Goal: Book appointment/travel/reservation

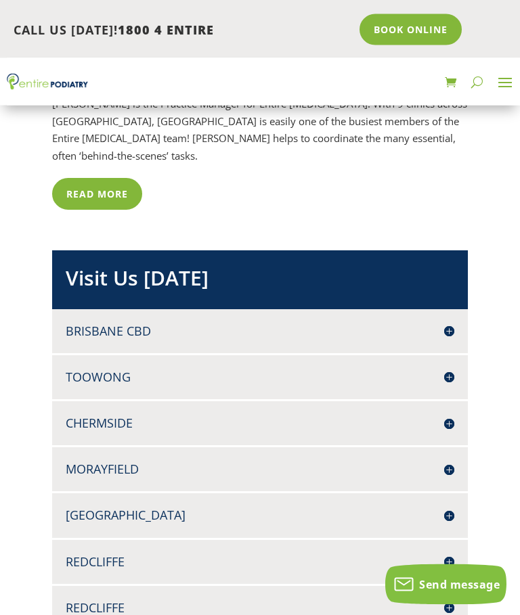
scroll to position [4477, 0]
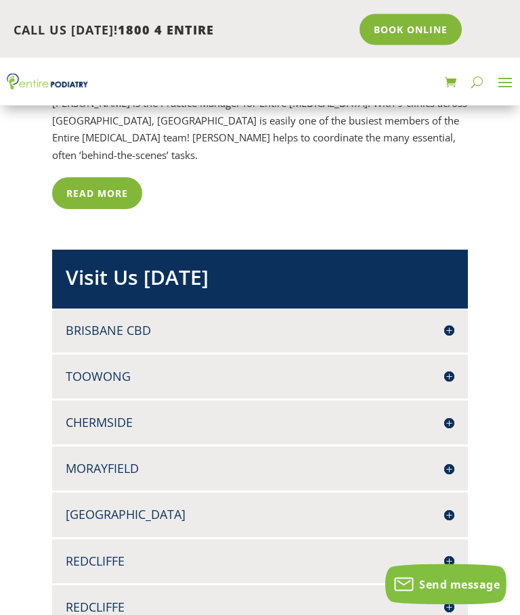
click at [445, 323] on h4 "Brisbane CBD" at bounding box center [260, 331] width 388 height 17
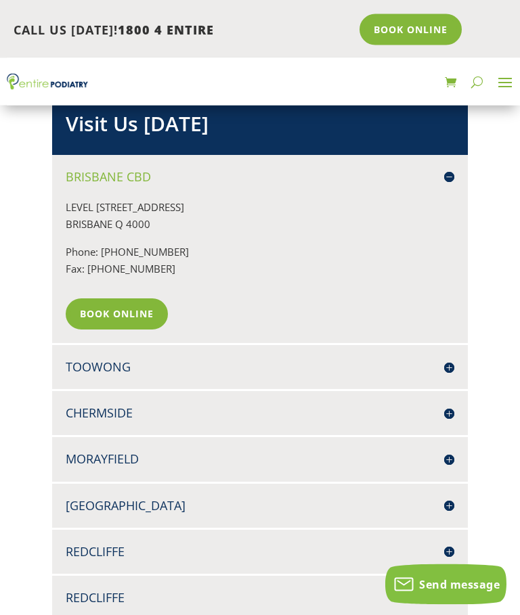
scroll to position [4626, 0]
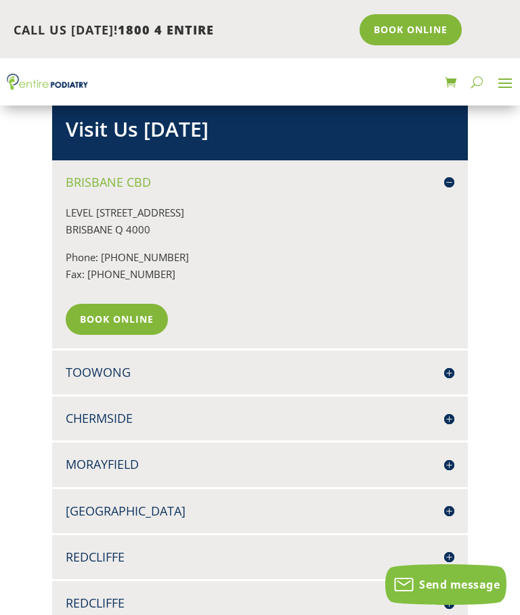
click at [445, 549] on h4 "Redcliffe" at bounding box center [260, 557] width 388 height 17
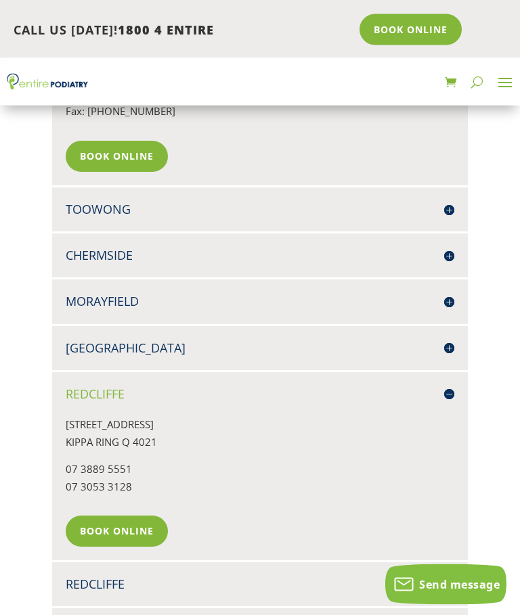
scroll to position [4792, 0]
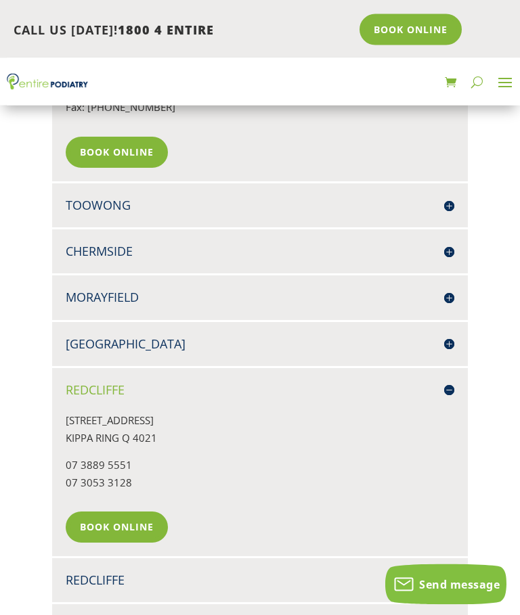
click at [442, 572] on h4 "Redcliffe" at bounding box center [260, 580] width 388 height 17
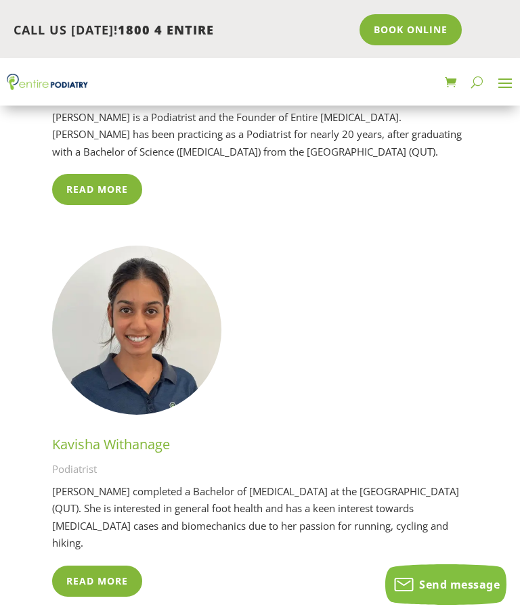
scroll to position [3704, 0]
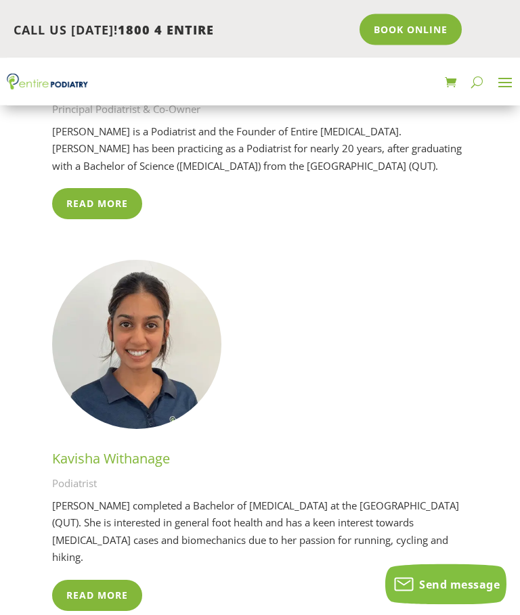
click at [501, 91] on span at bounding box center [505, 83] width 22 height 22
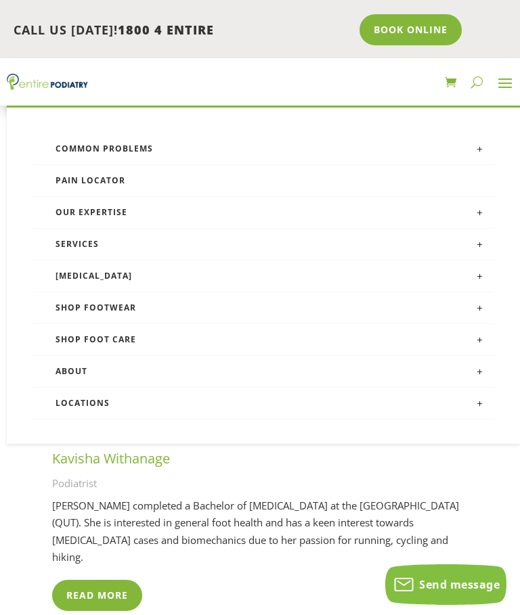
click at [476, 280] on link at bounding box center [479, 275] width 30 height 30
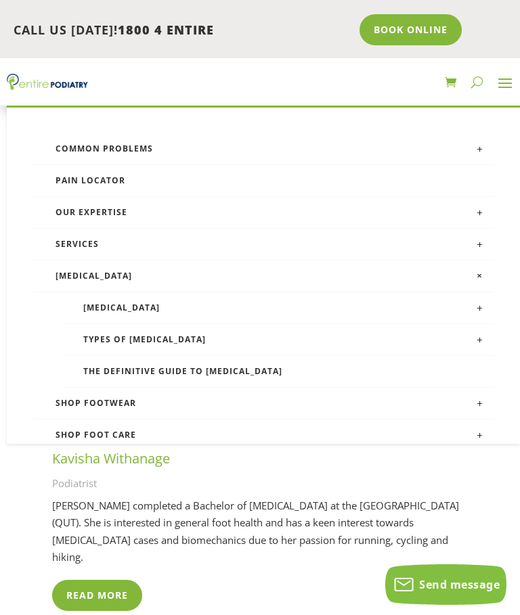
click at [135, 346] on link "Types of [MEDICAL_DATA]" at bounding box center [278, 340] width 432 height 32
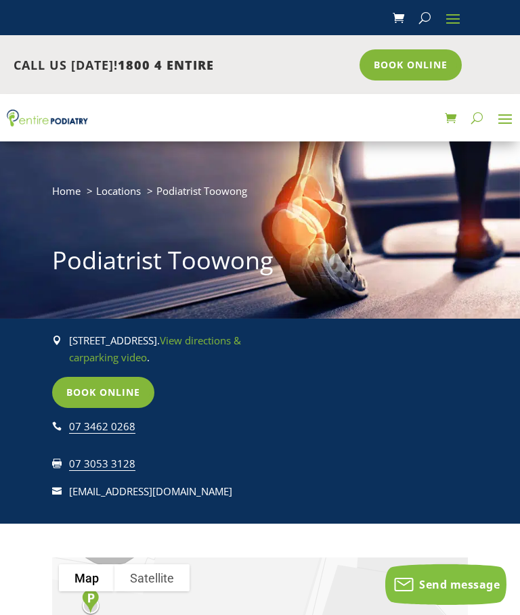
click at [63, 193] on span "Home" at bounding box center [66, 191] width 28 height 14
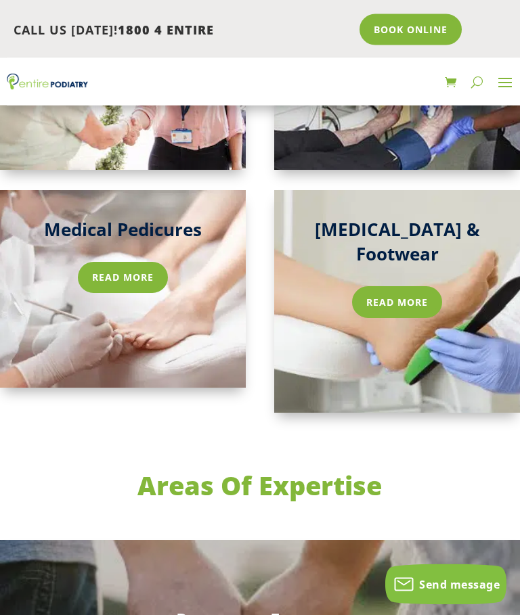
scroll to position [2813, 0]
click at [398, 286] on link "Read More" at bounding box center [397, 301] width 90 height 31
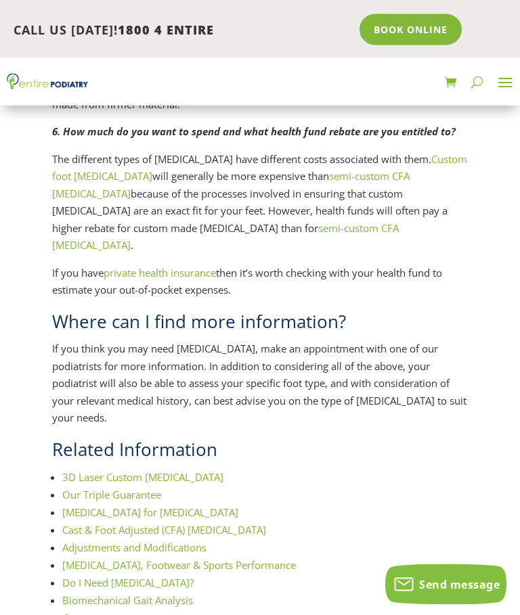
scroll to position [1414, 0]
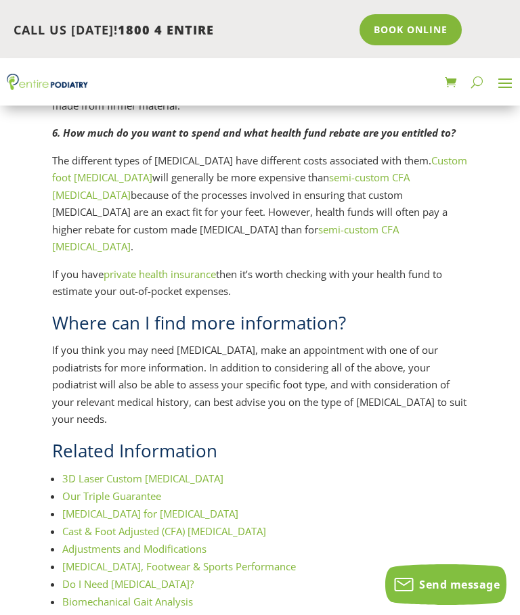
click at [139, 472] on link "3D Laser Custom [MEDICAL_DATA]" at bounding box center [142, 479] width 161 height 14
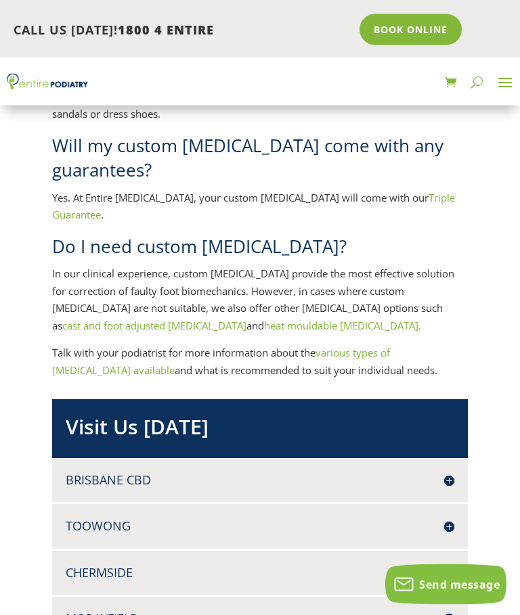
scroll to position [1527, 0]
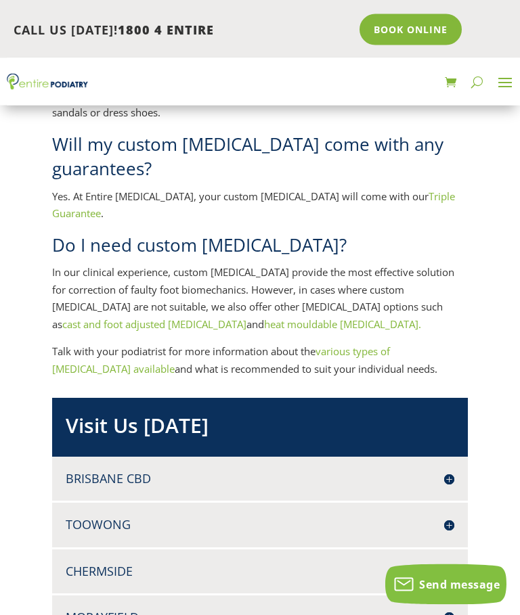
click at [445, 471] on h4 "Brisbane CBD" at bounding box center [260, 479] width 388 height 17
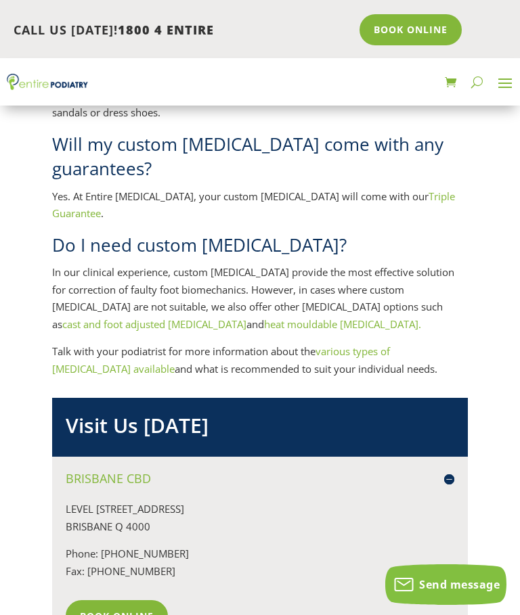
click at [107, 600] on link "Book Online" at bounding box center [117, 615] width 102 height 31
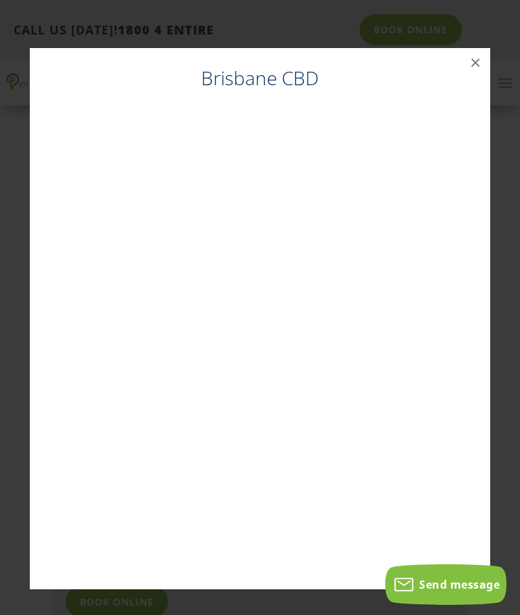
scroll to position [1542, 0]
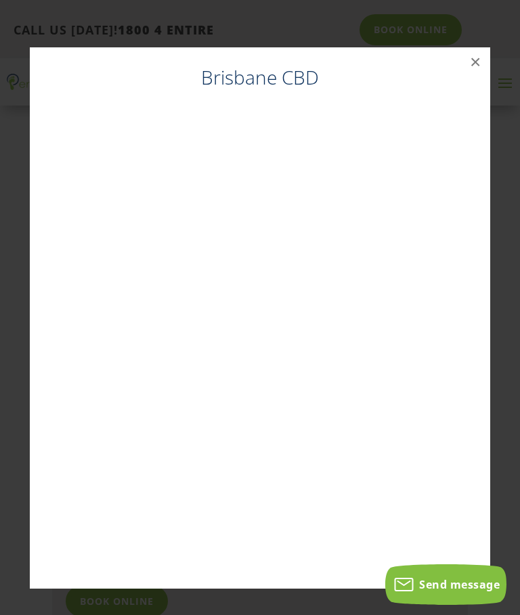
click at [474, 67] on button "×" at bounding box center [475, 62] width 30 height 30
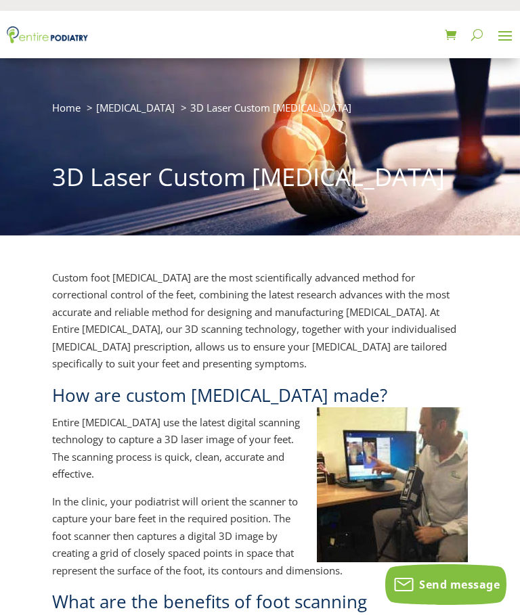
scroll to position [0, 0]
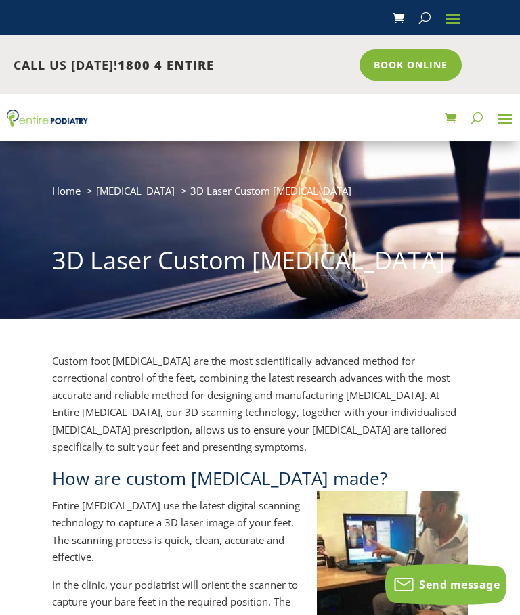
click at [430, 62] on link "Book Online" at bounding box center [410, 64] width 102 height 31
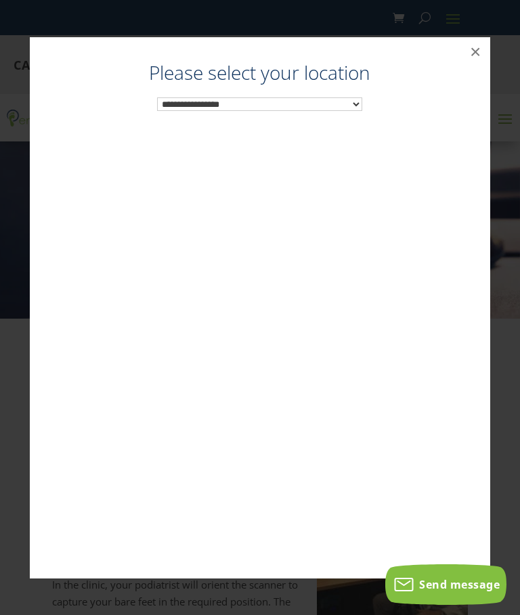
click at [354, 104] on select "**********" at bounding box center [259, 104] width 205 height 14
click at [344, 105] on select "**********" at bounding box center [259, 104] width 205 height 14
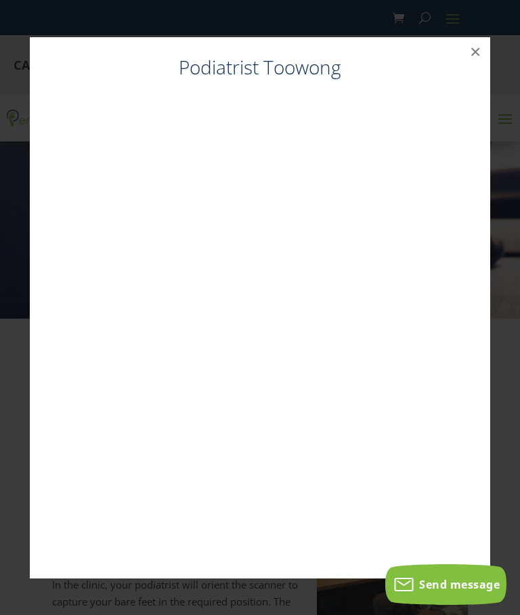
click at [480, 59] on button "×" at bounding box center [475, 52] width 30 height 30
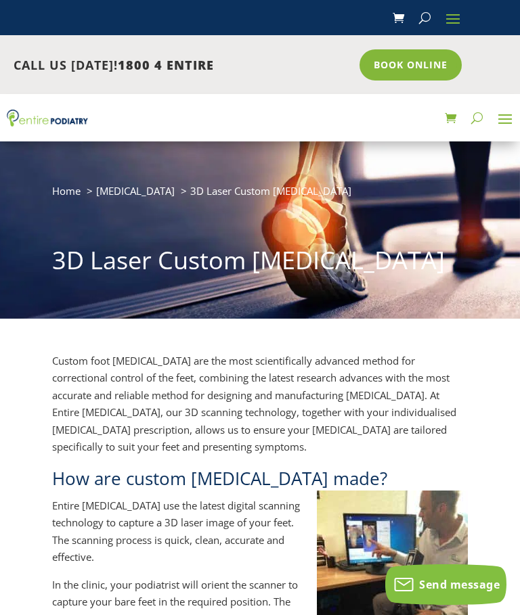
click at [403, 66] on link "Book Online" at bounding box center [410, 64] width 102 height 31
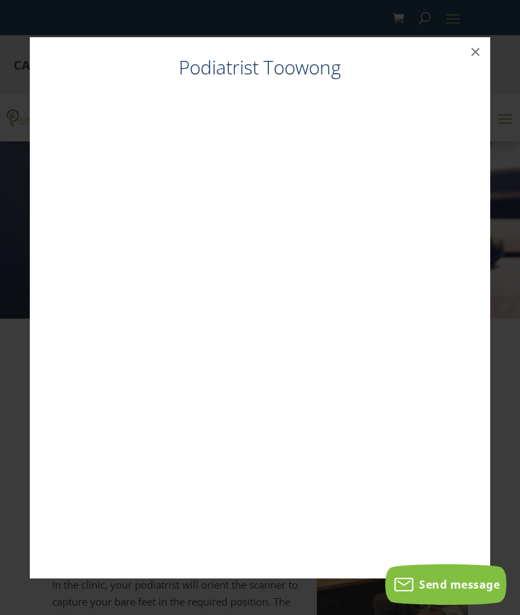
click at [476, 54] on button "×" at bounding box center [475, 52] width 30 height 30
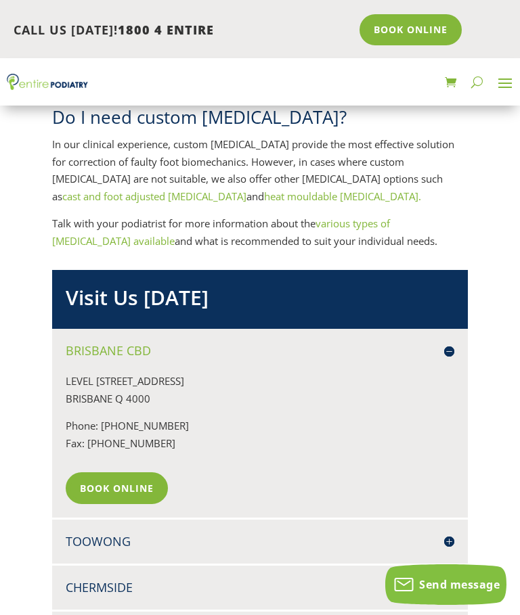
scroll to position [1660, 0]
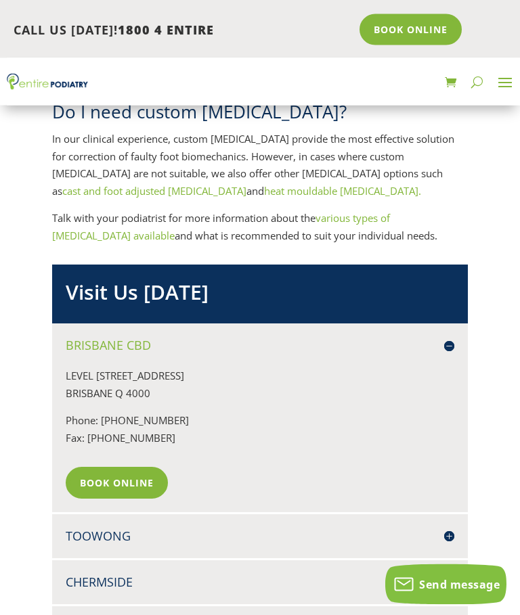
click at [452, 528] on h4 "Toowong" at bounding box center [260, 536] width 388 height 17
